Goal: Task Accomplishment & Management: Use online tool/utility

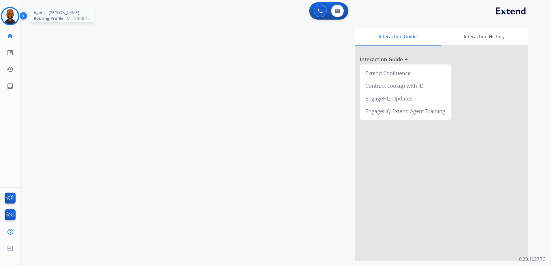
click at [8, 17] on img at bounding box center [10, 16] width 16 height 16
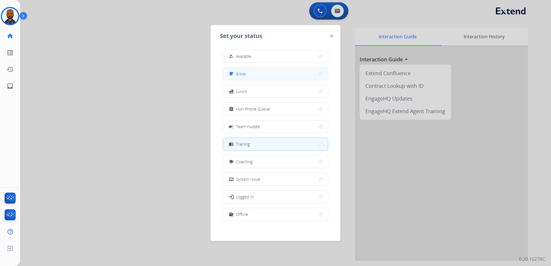
click at [278, 73] on button "free_breakfast Break" at bounding box center [275, 74] width 105 height 12
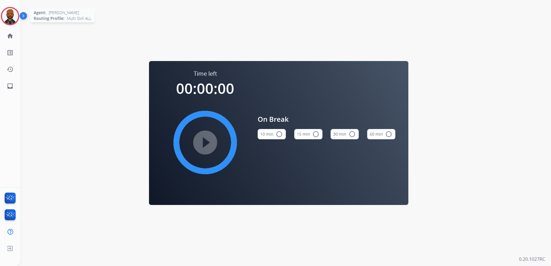
click at [10, 18] on img at bounding box center [10, 16] width 16 height 16
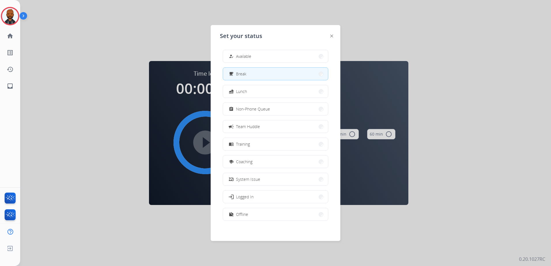
drag, startPoint x: 261, startPoint y: 91, endPoint x: 258, endPoint y: 91, distance: 3.3
click at [260, 91] on button "fastfood Lunch" at bounding box center [275, 91] width 105 height 12
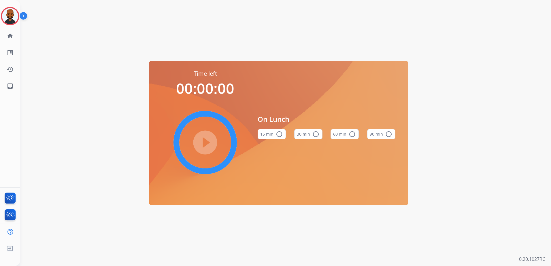
drag, startPoint x: 352, startPoint y: 138, endPoint x: 350, endPoint y: 142, distance: 4.5
click at [351, 138] on mat-icon "radio_button_unchecked" at bounding box center [352, 134] width 7 height 7
click at [209, 146] on mat-icon "play_circle_filled" at bounding box center [205, 142] width 7 height 7
